Goal: Subscribe to service/newsletter

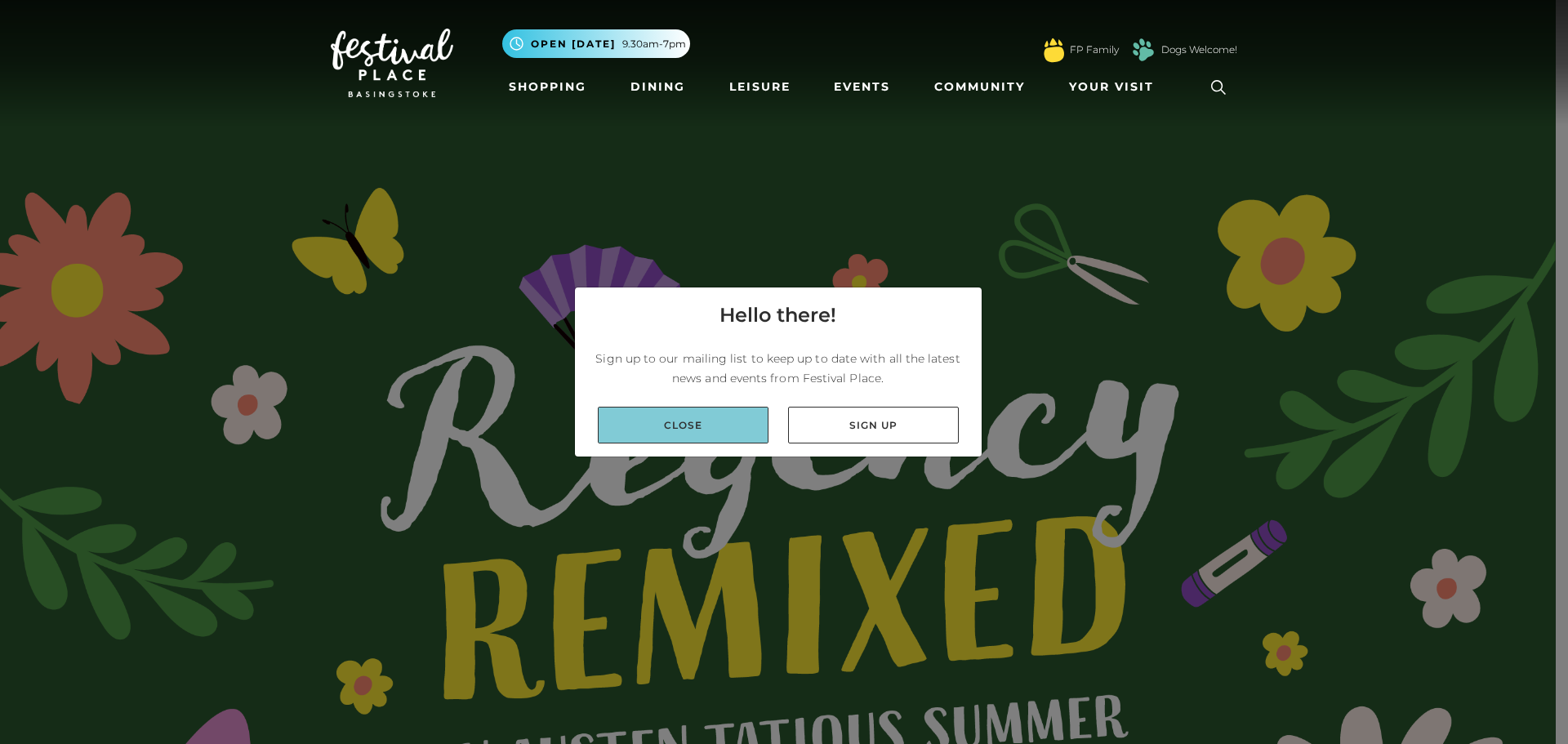
click at [730, 415] on link "Close" at bounding box center [683, 425] width 170 height 37
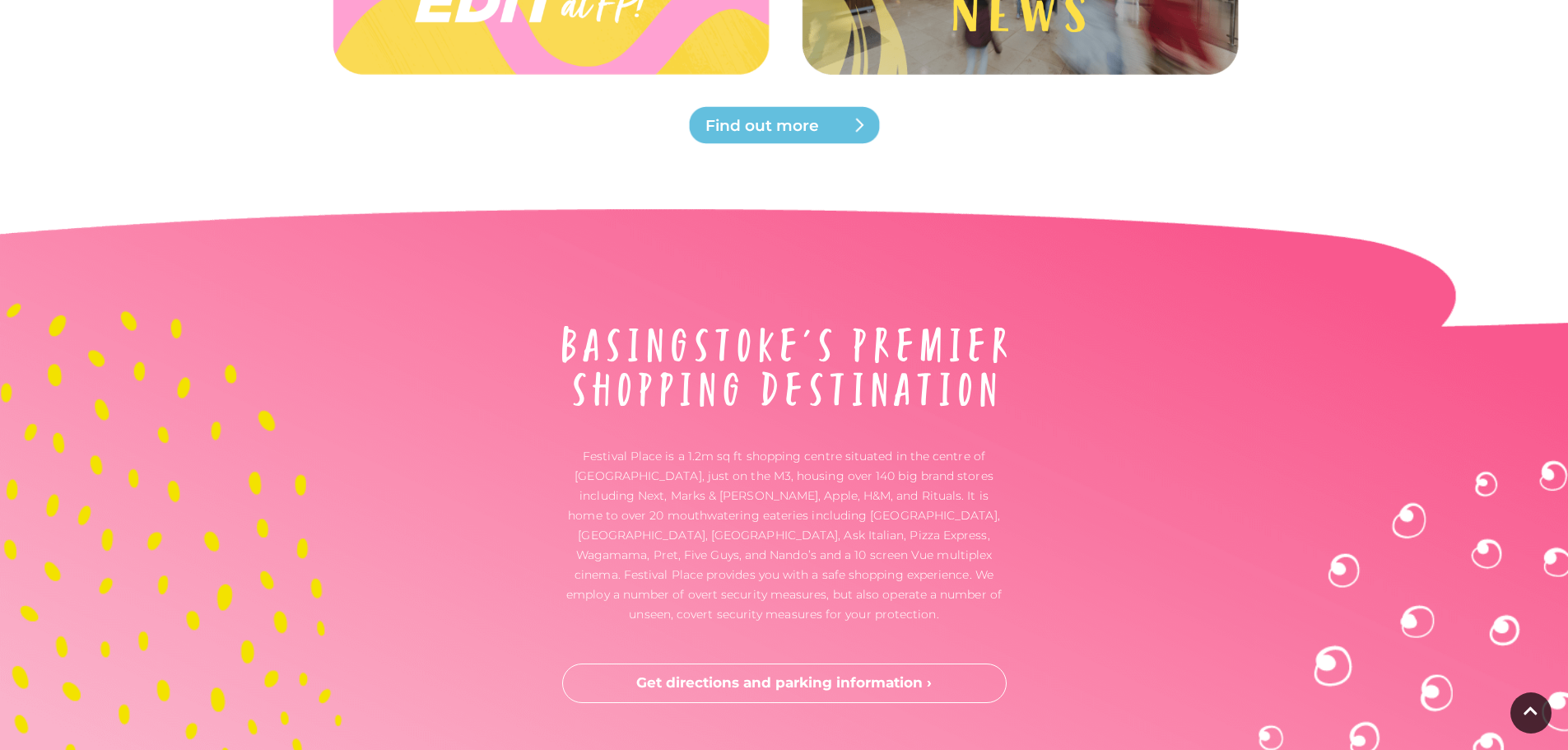
scroll to position [5511, 0]
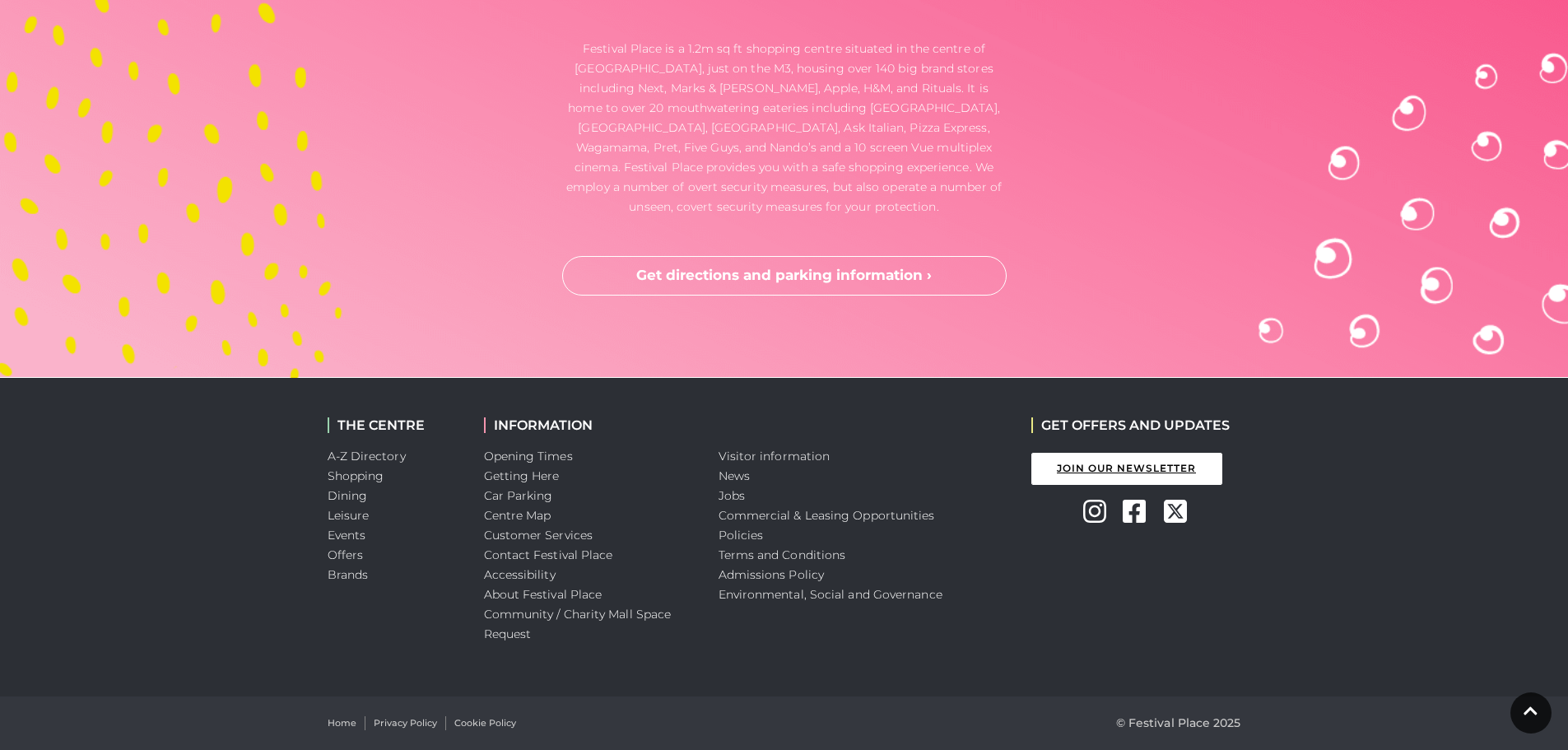
click at [1087, 473] on link "Join Our Newsletter" at bounding box center [1127, 468] width 191 height 32
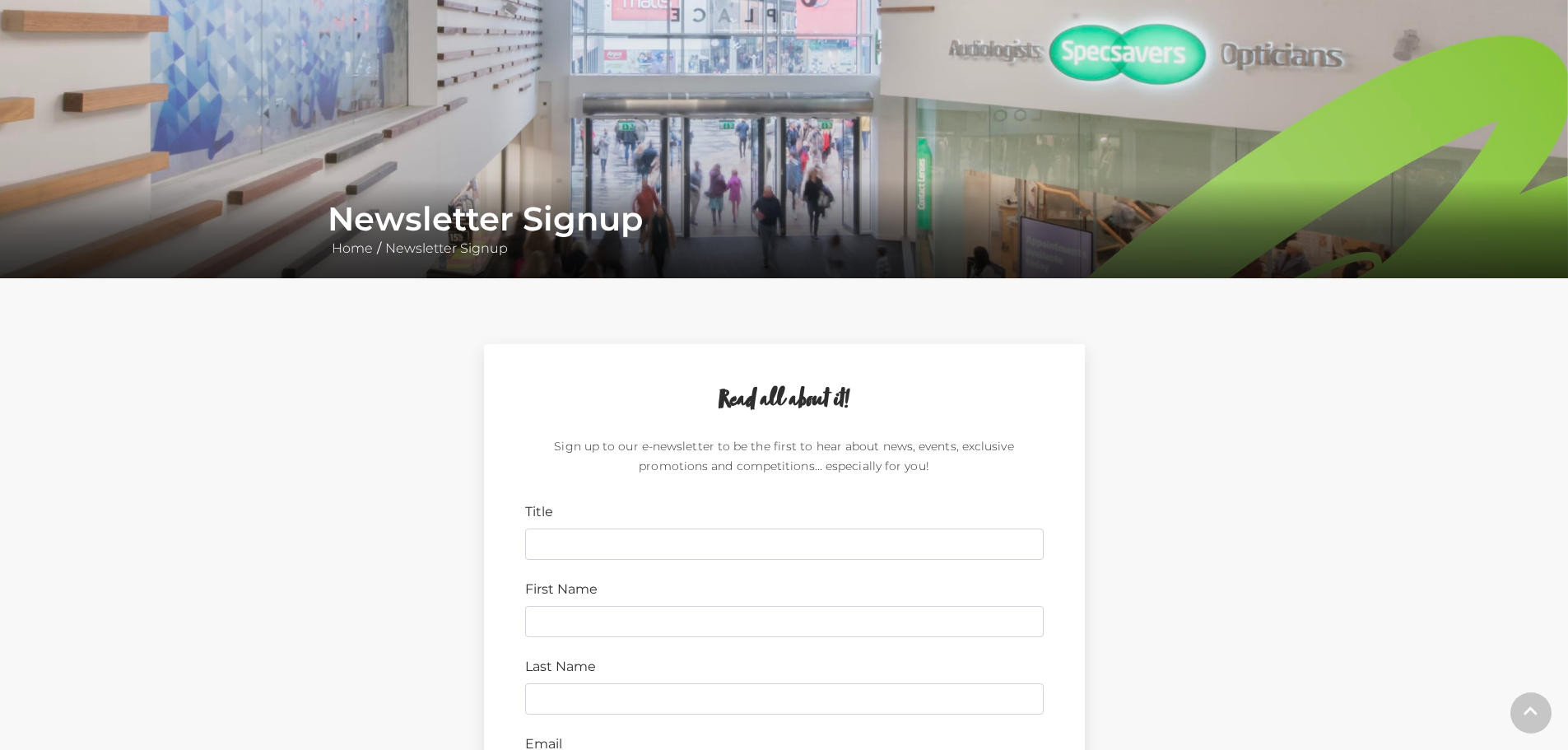
scroll to position [494, 0]
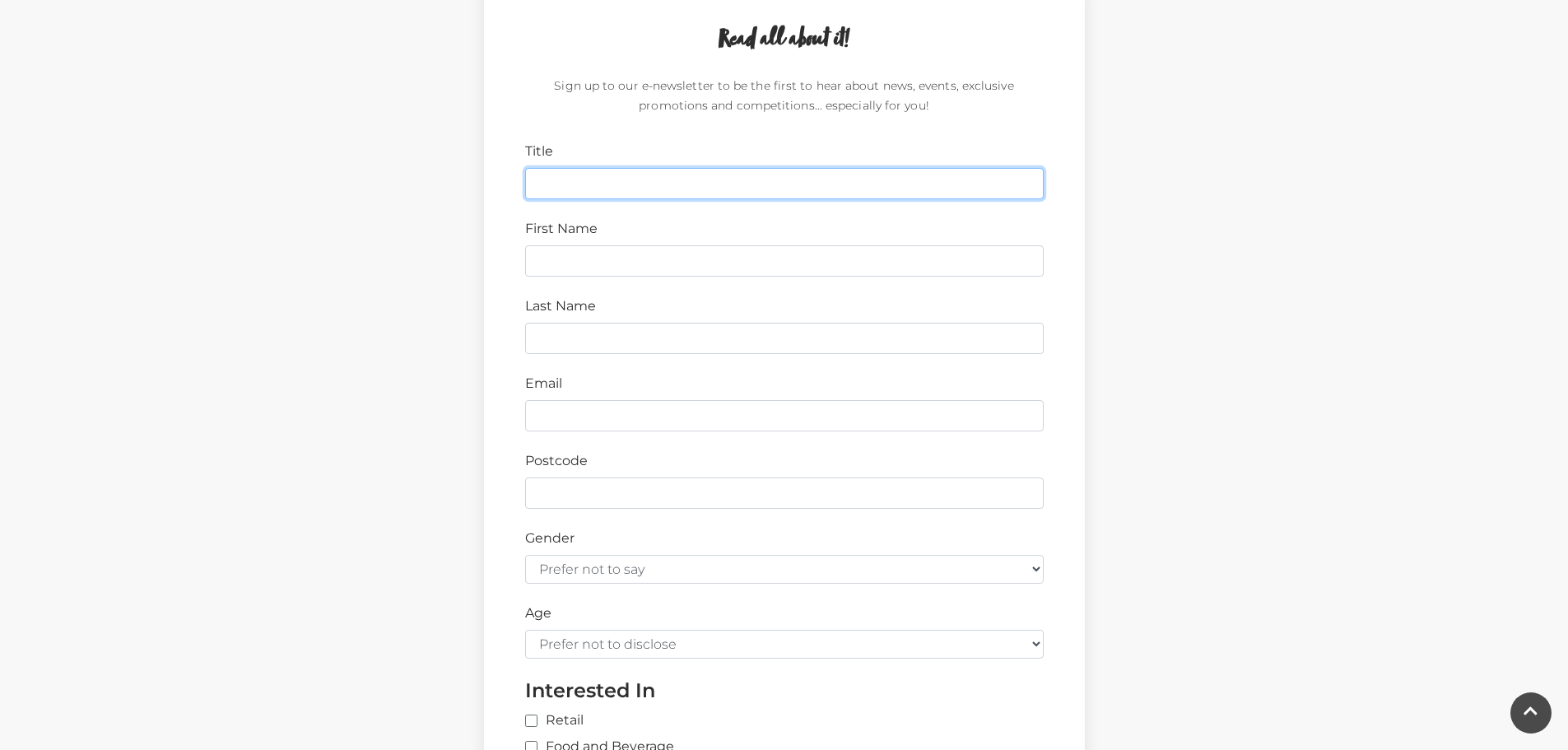
click at [608, 187] on input "Title" at bounding box center [784, 184] width 518 height 32
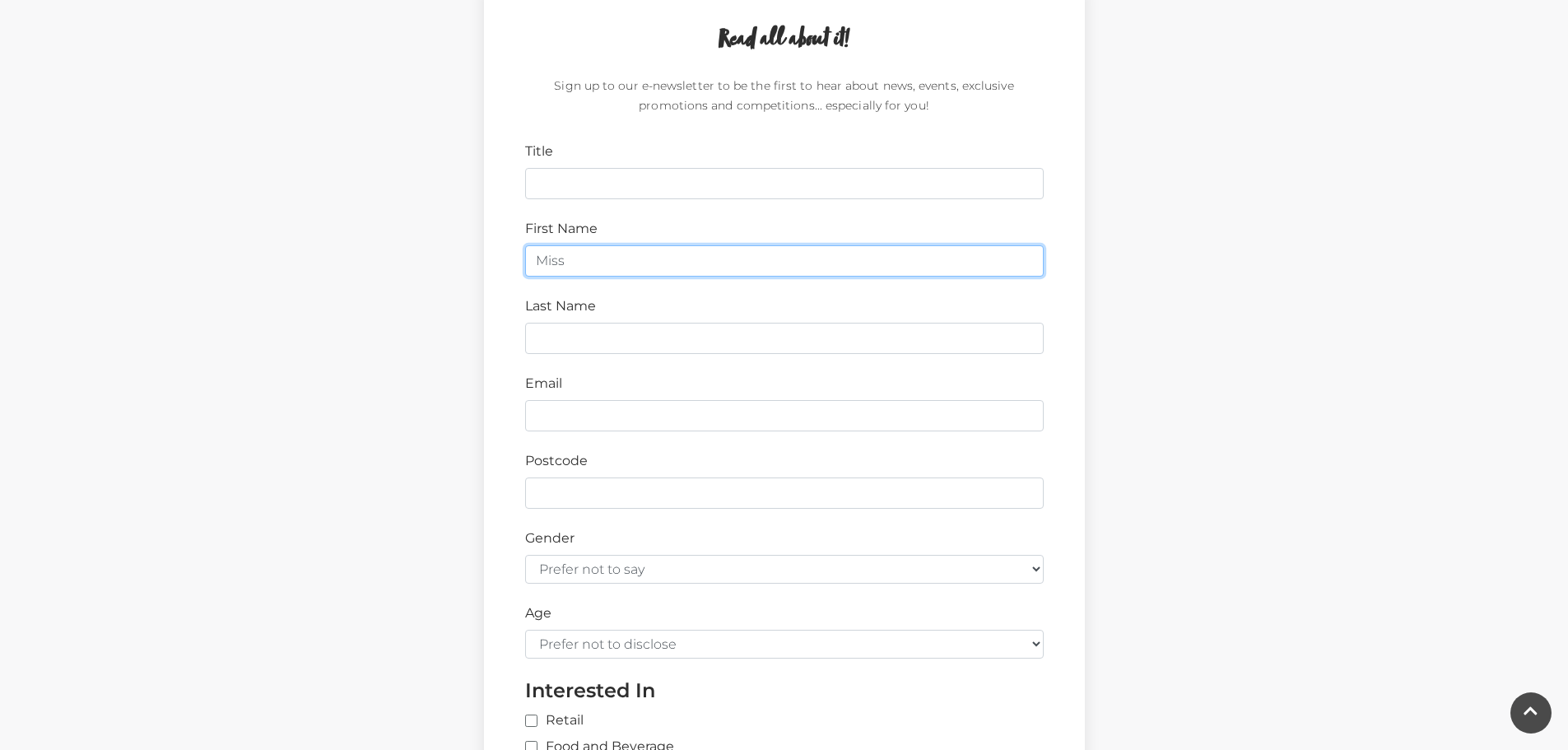
type input "Miss"
click at [576, 167] on div "Title" at bounding box center [784, 171] width 543 height 57
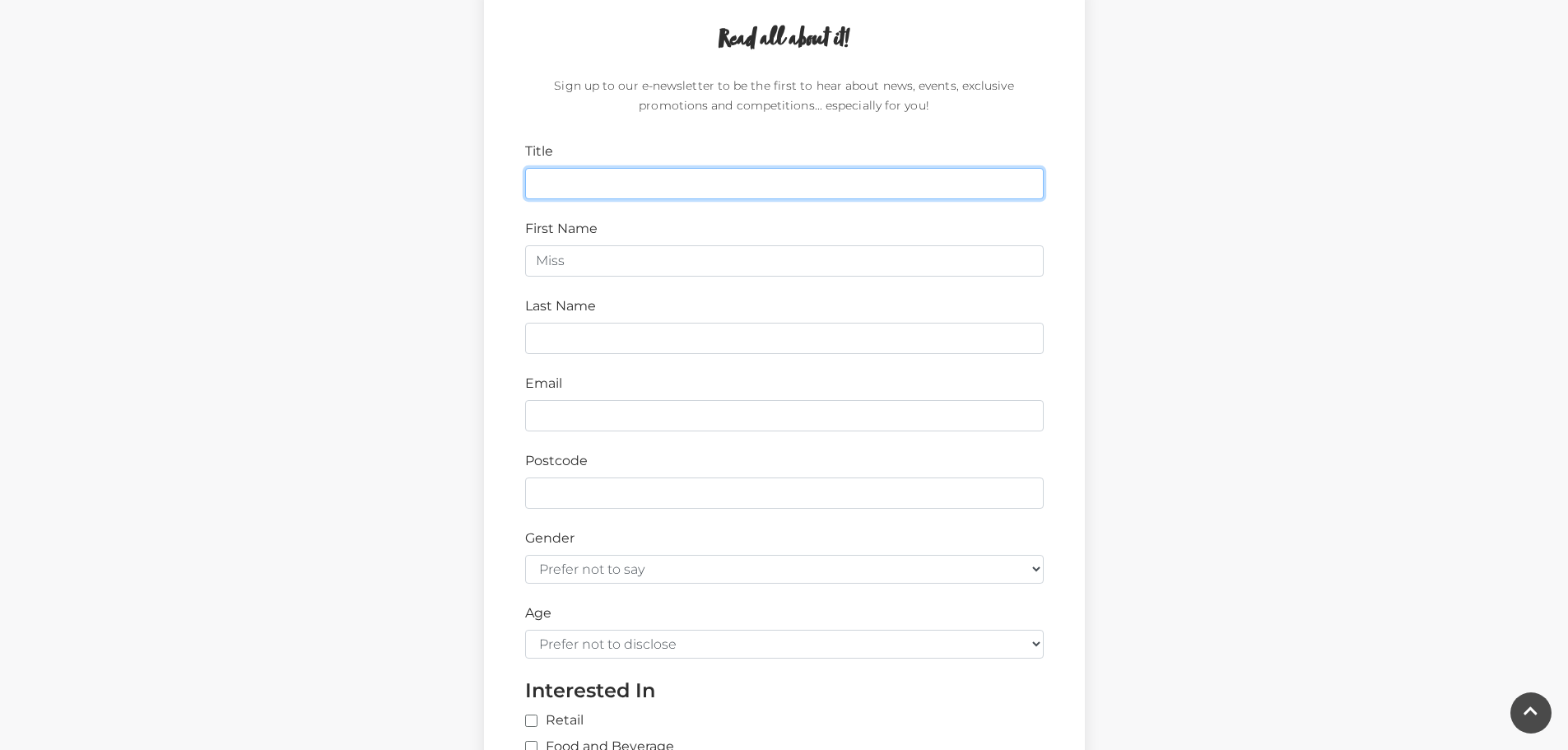
click at [580, 179] on input "Title" at bounding box center [784, 184] width 518 height 32
type input "Miss"
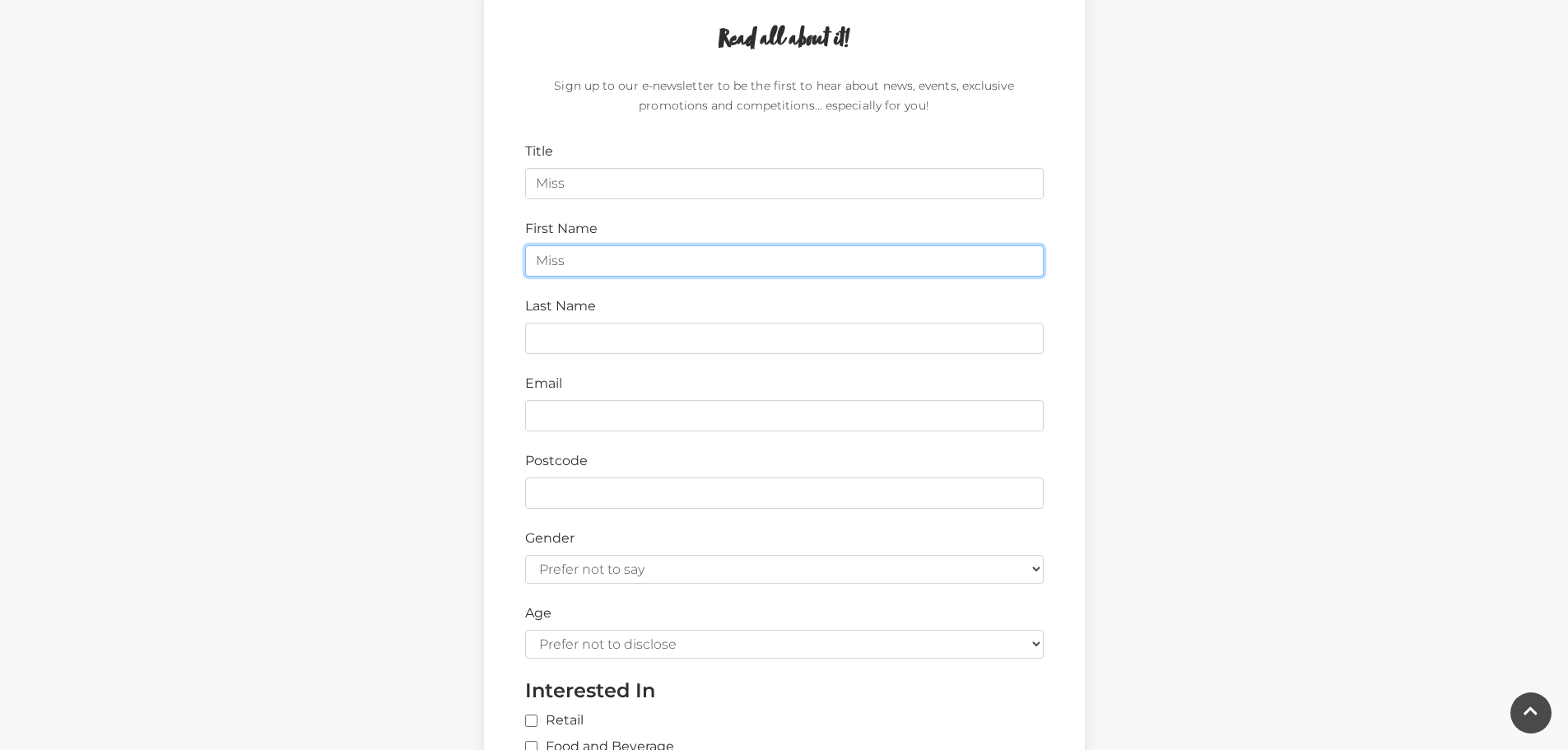
drag, startPoint x: 623, startPoint y: 253, endPoint x: 478, endPoint y: 264, distance: 145.4
click at [444, 260] on div "Read all about it! Sign up to our e-newsletter to be the first to hear about ne…" at bounding box center [784, 488] width 938 height 1009
type input "Caitlin"
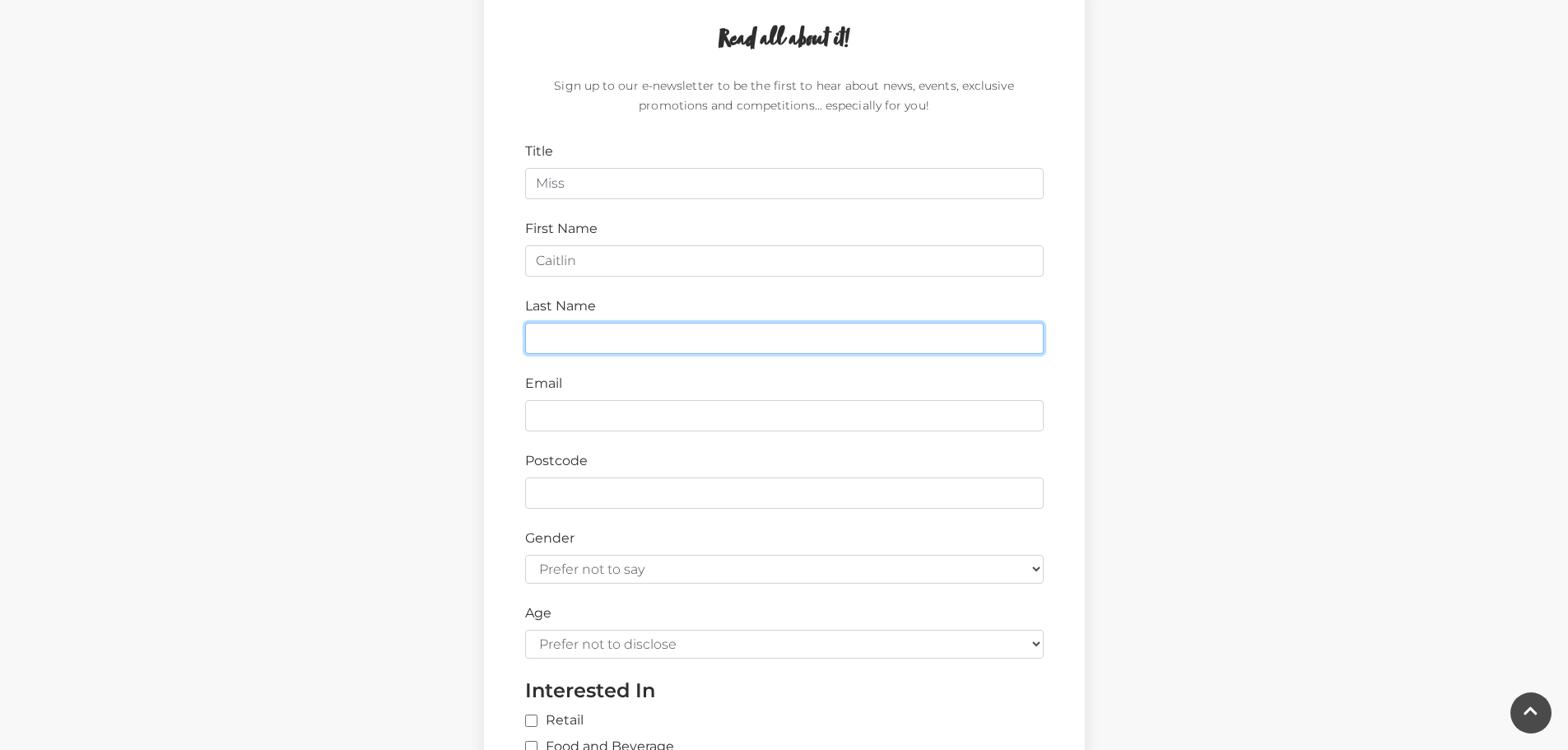
click at [619, 335] on input "Last Name" at bounding box center [784, 338] width 518 height 32
type input "Sharp"
click at [669, 435] on form "Title Miss First Name Caitlin Last Name Sharp Email Postcode Gender Prefer not …" at bounding box center [784, 546] width 518 height 809
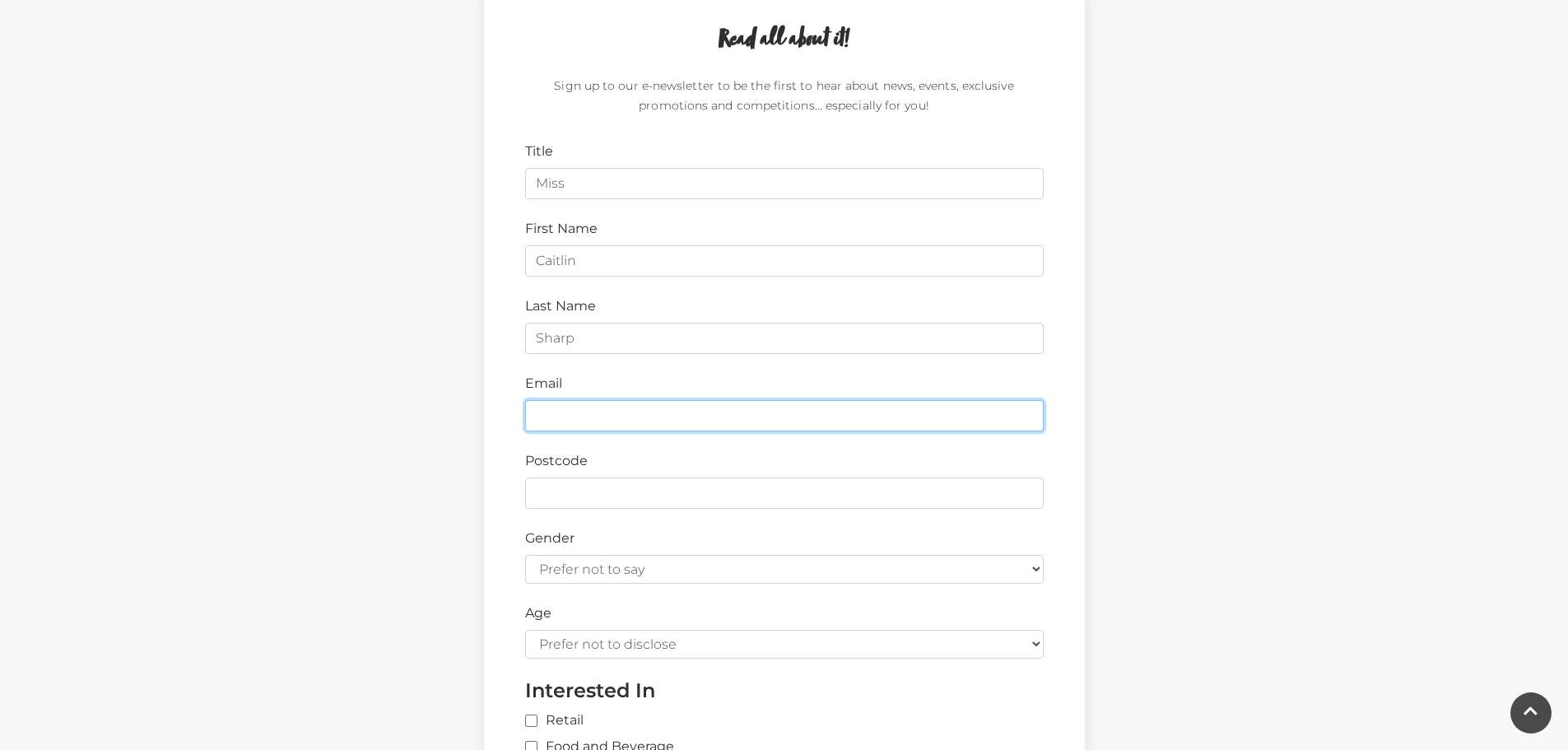
click at [663, 423] on input "Email" at bounding box center [784, 415] width 518 height 32
type input "caitlin@key-lime.co.uk"
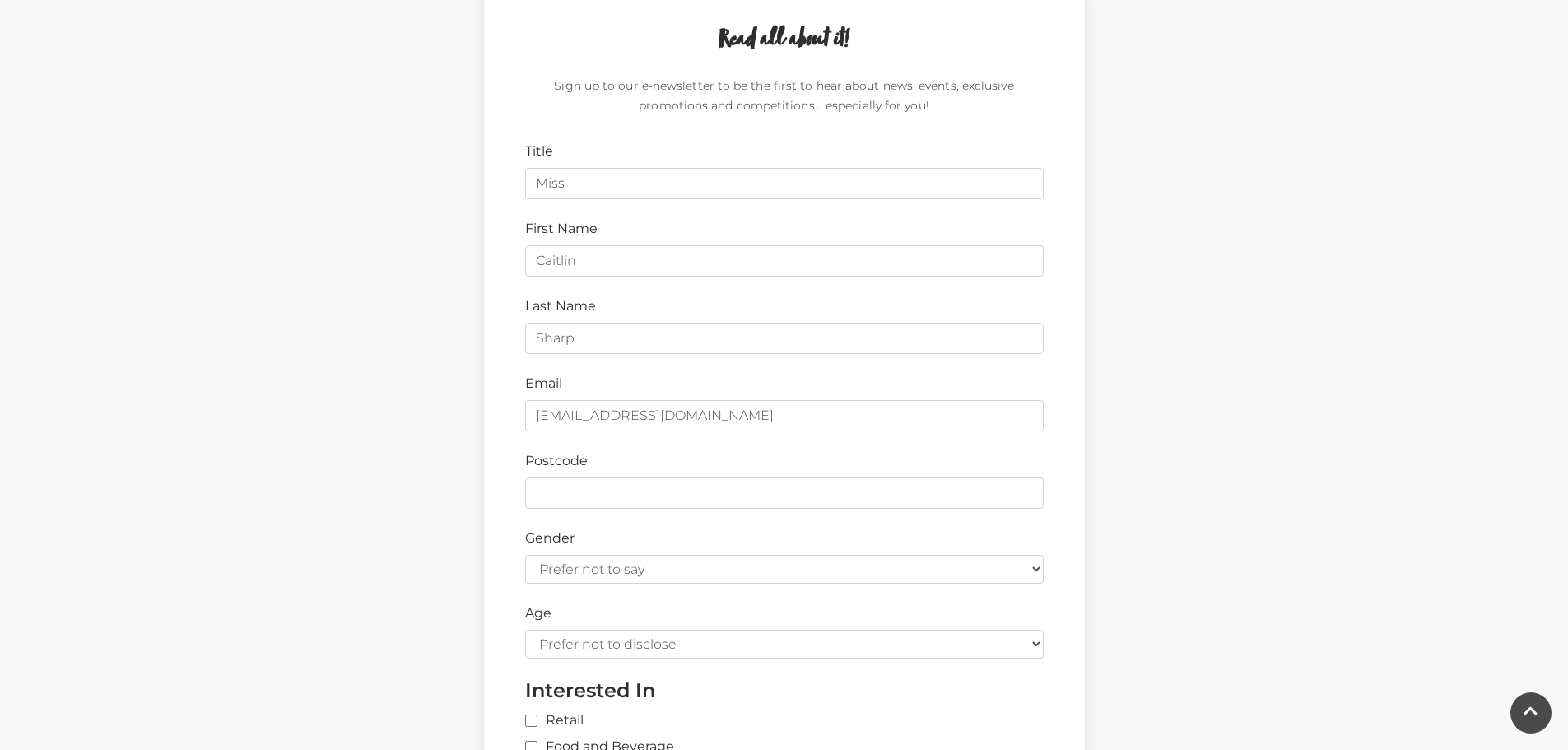
drag, startPoint x: 692, startPoint y: 431, endPoint x: 649, endPoint y: 475, distance: 61.5
click at [649, 475] on div "Postcode" at bounding box center [784, 479] width 543 height 57
click at [645, 478] on input "Postcode" at bounding box center [784, 493] width 518 height 32
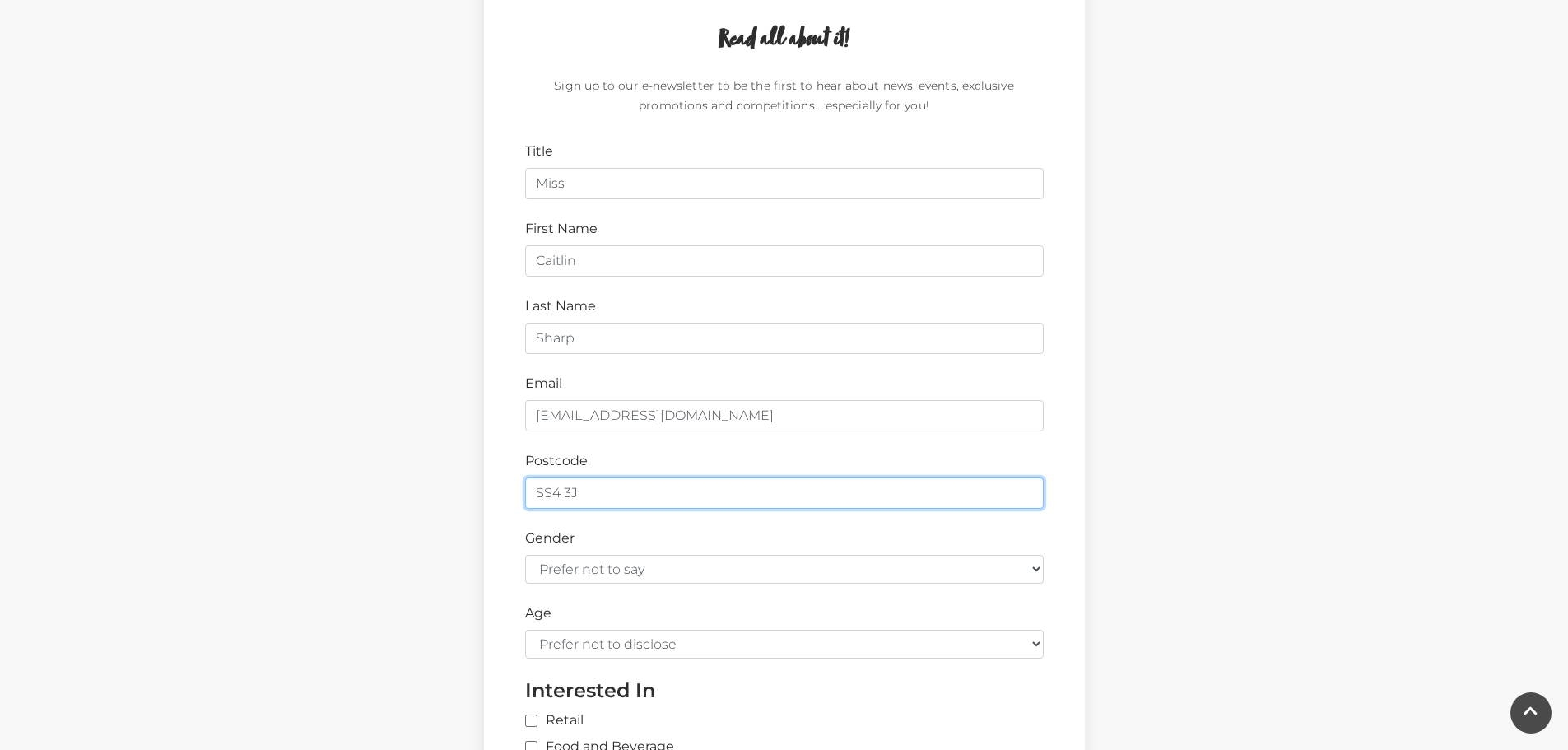
type input "SS4 3JJ"
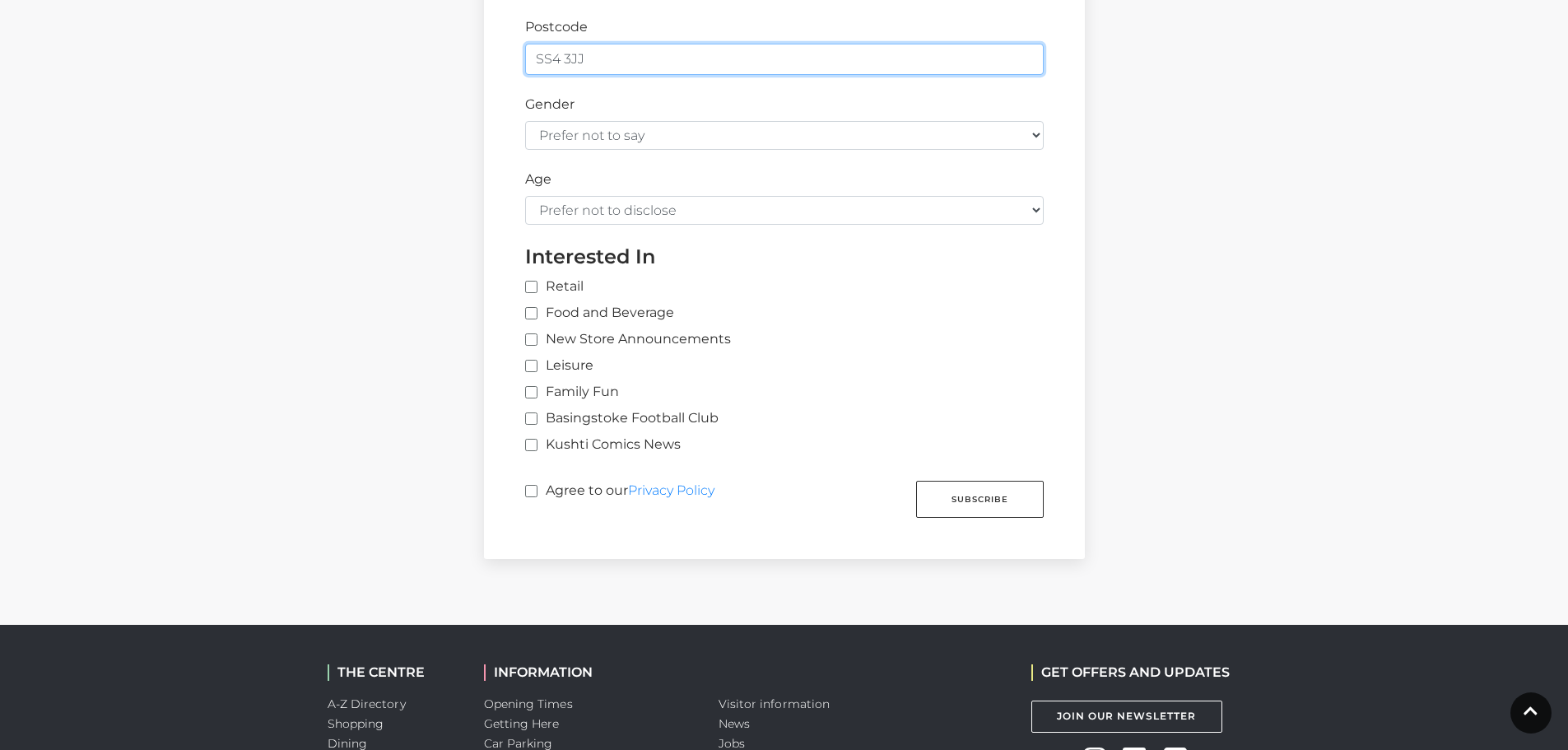
scroll to position [987, 0]
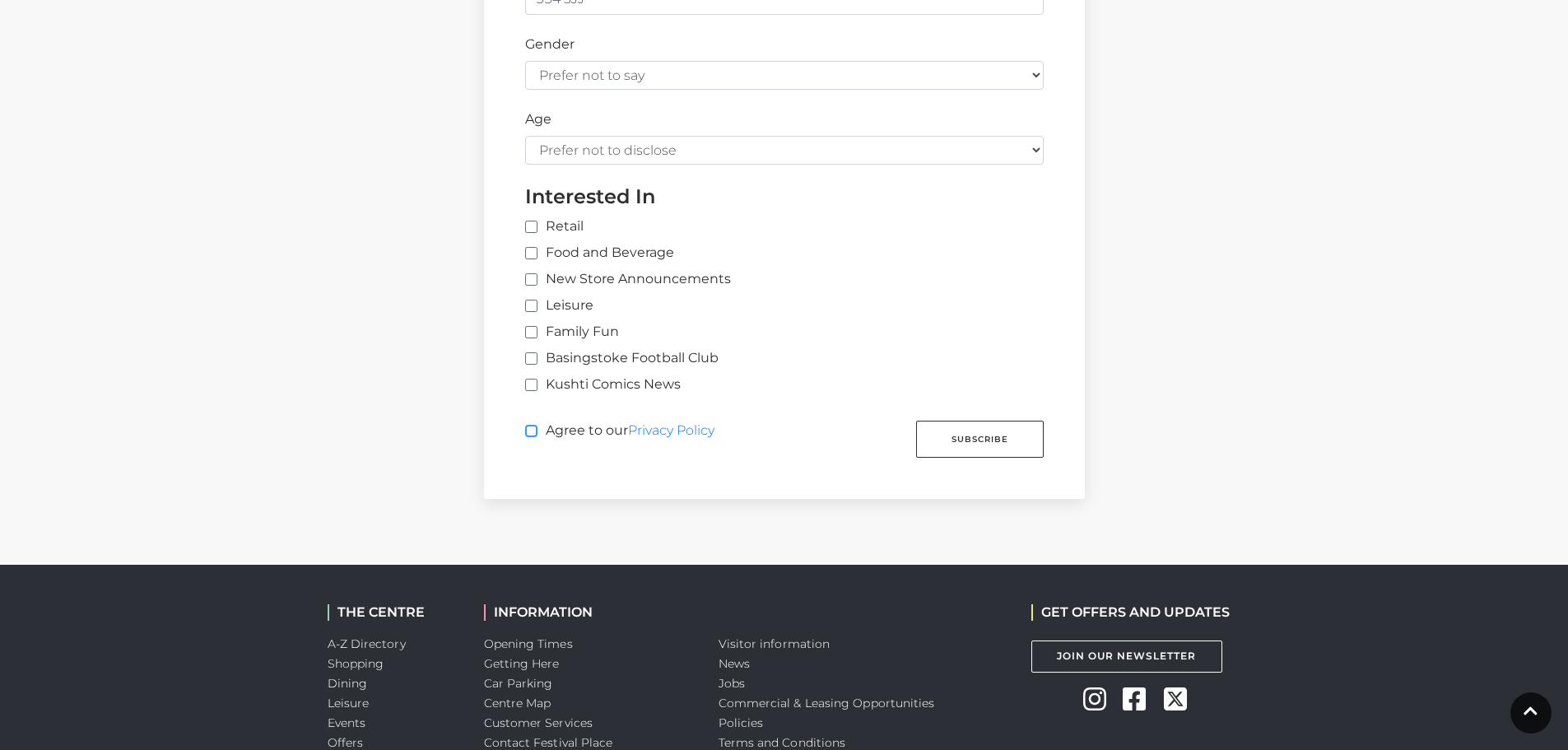
click at [531, 428] on input "Agree to our Privacy Policy" at bounding box center [530, 432] width 11 height 11
checkbox input "true"
click at [962, 439] on button "Subscribe" at bounding box center [980, 439] width 128 height 37
